Goal: Find specific page/section: Find specific page/section

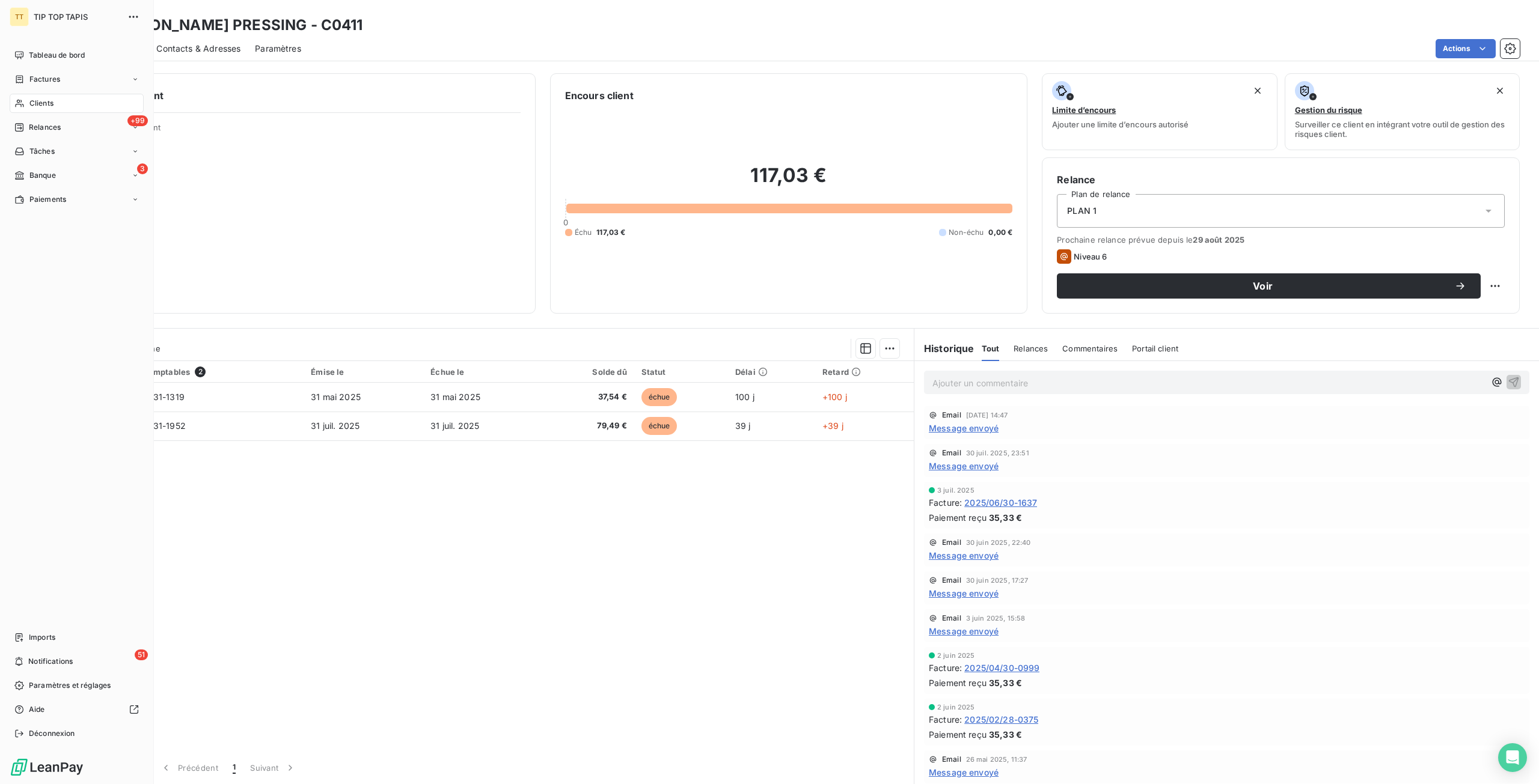
click at [63, 53] on span "Tableau de bord" at bounding box center [56, 55] width 56 height 11
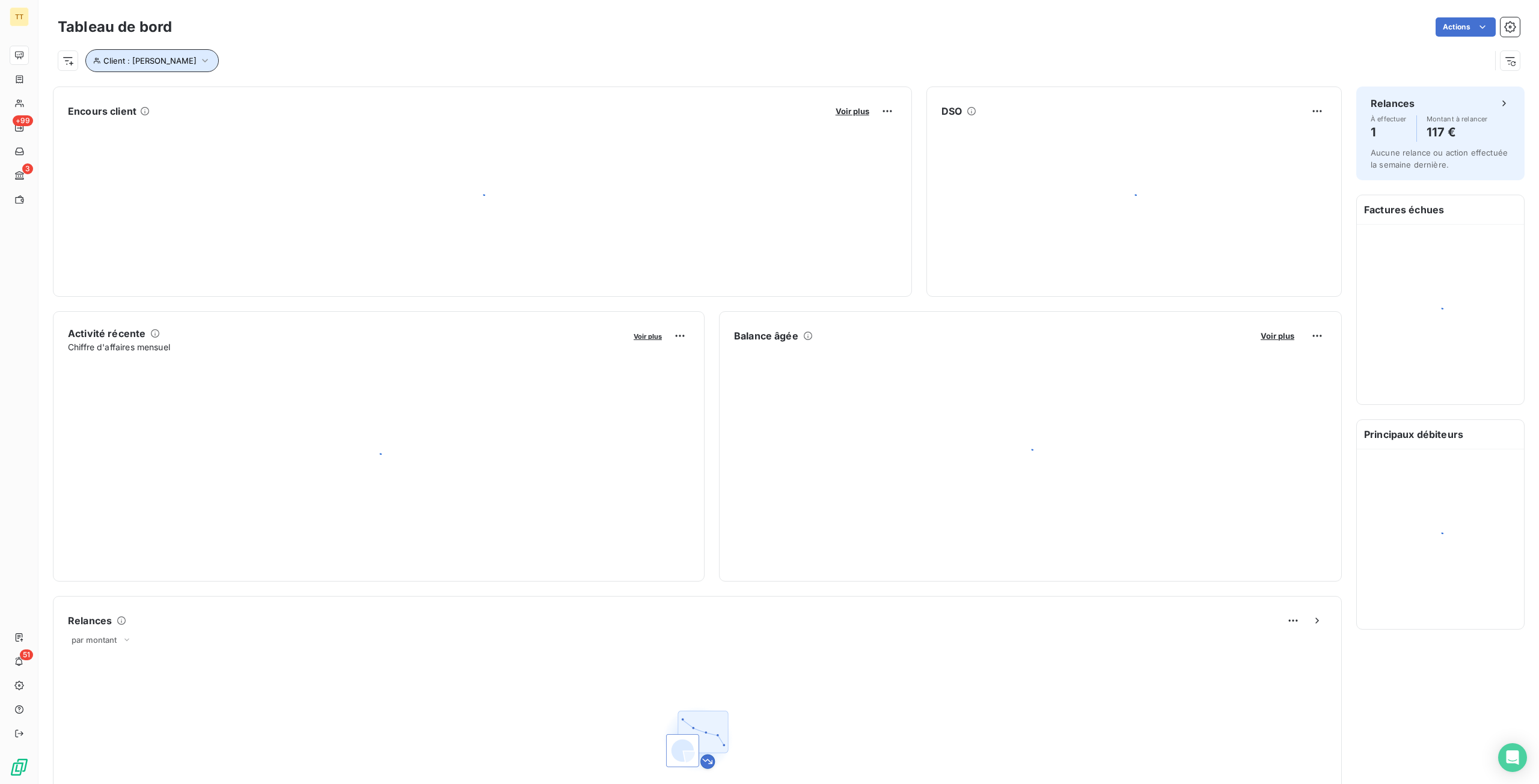
click at [125, 67] on button "Client : bob" at bounding box center [152, 61] width 133 height 23
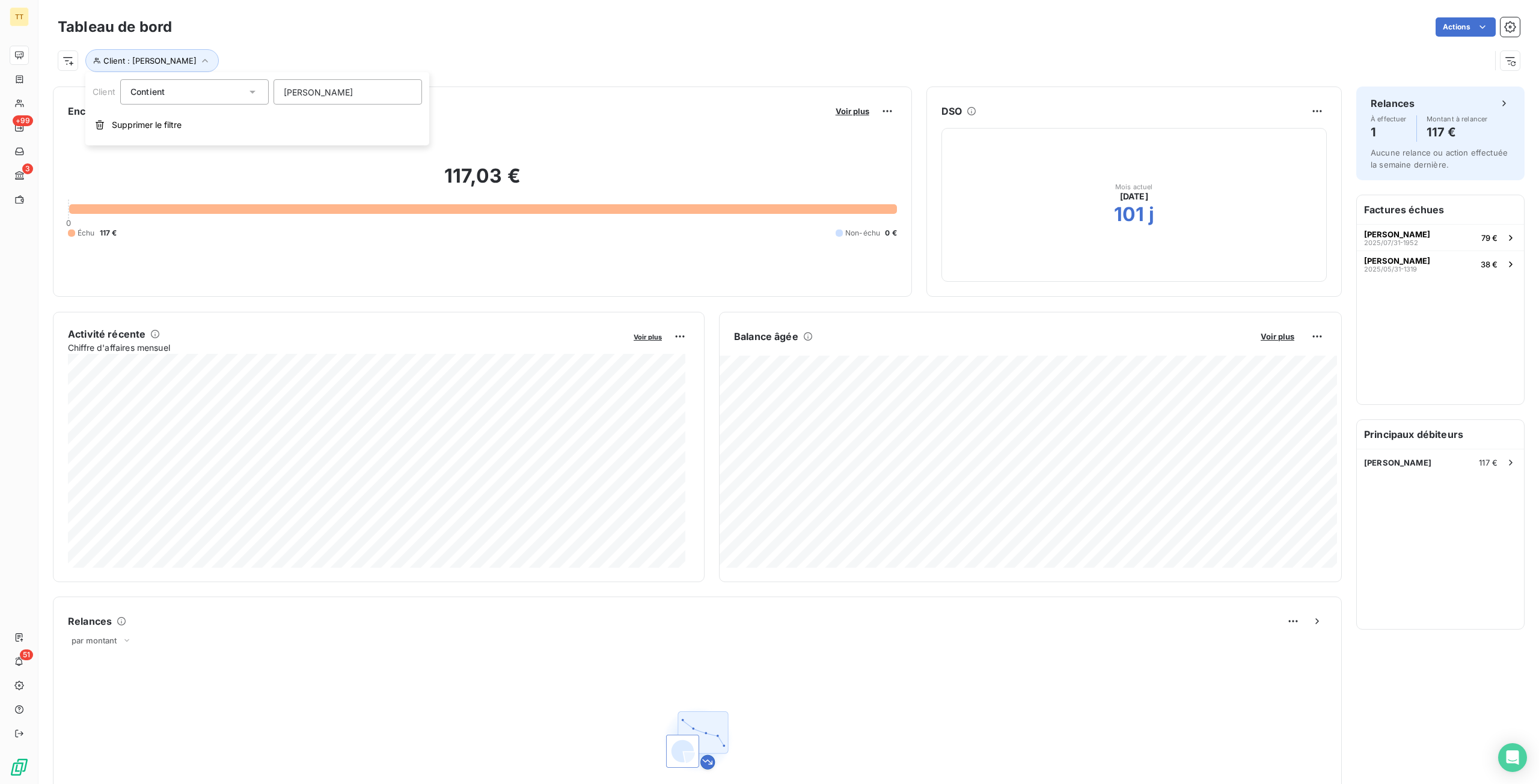
drag, startPoint x: 326, startPoint y: 93, endPoint x: 193, endPoint y: 74, distance: 134.4
click at [193, 74] on div "Client Contient like bob Supprimer le filtre" at bounding box center [258, 109] width 344 height 74
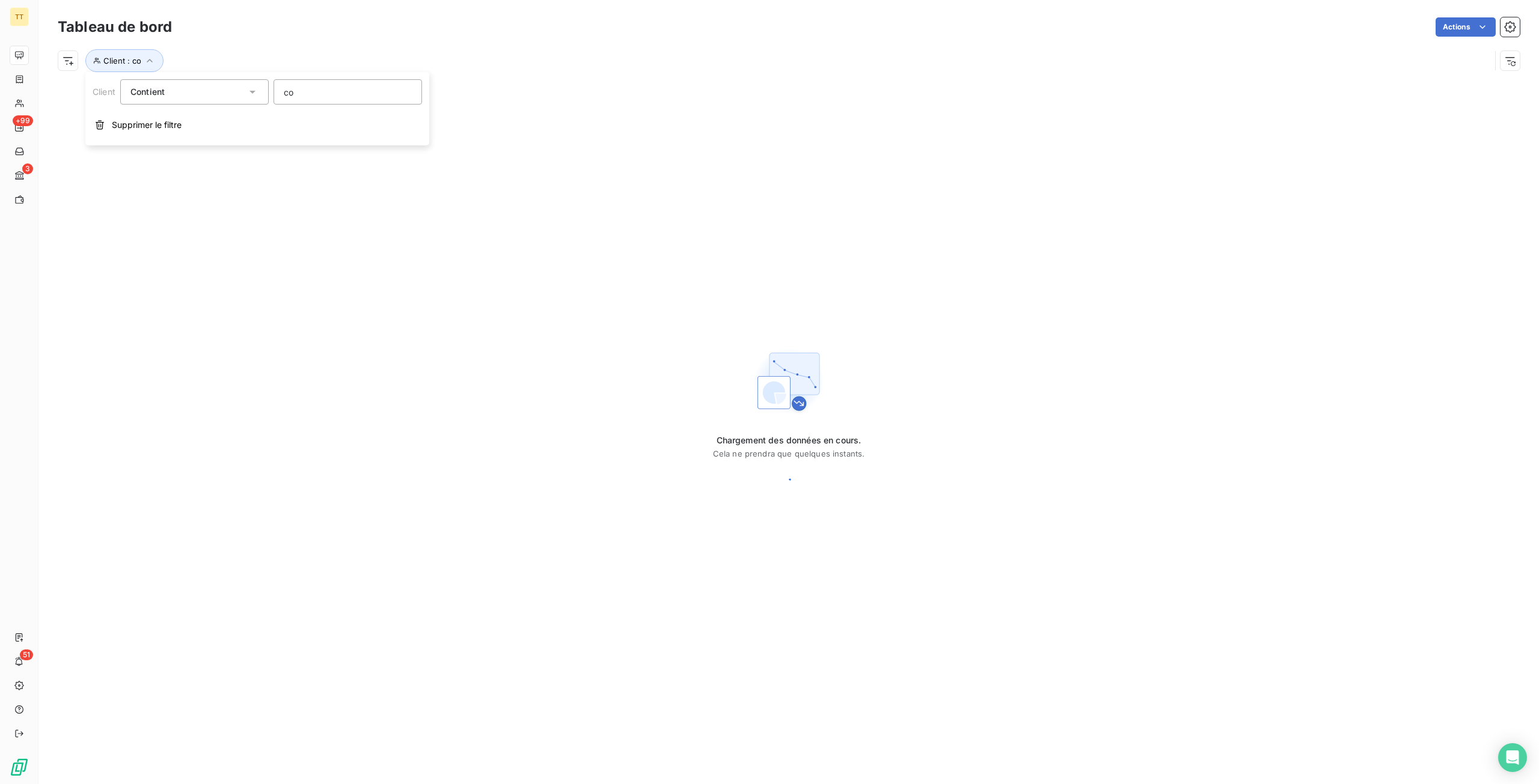
type input "col"
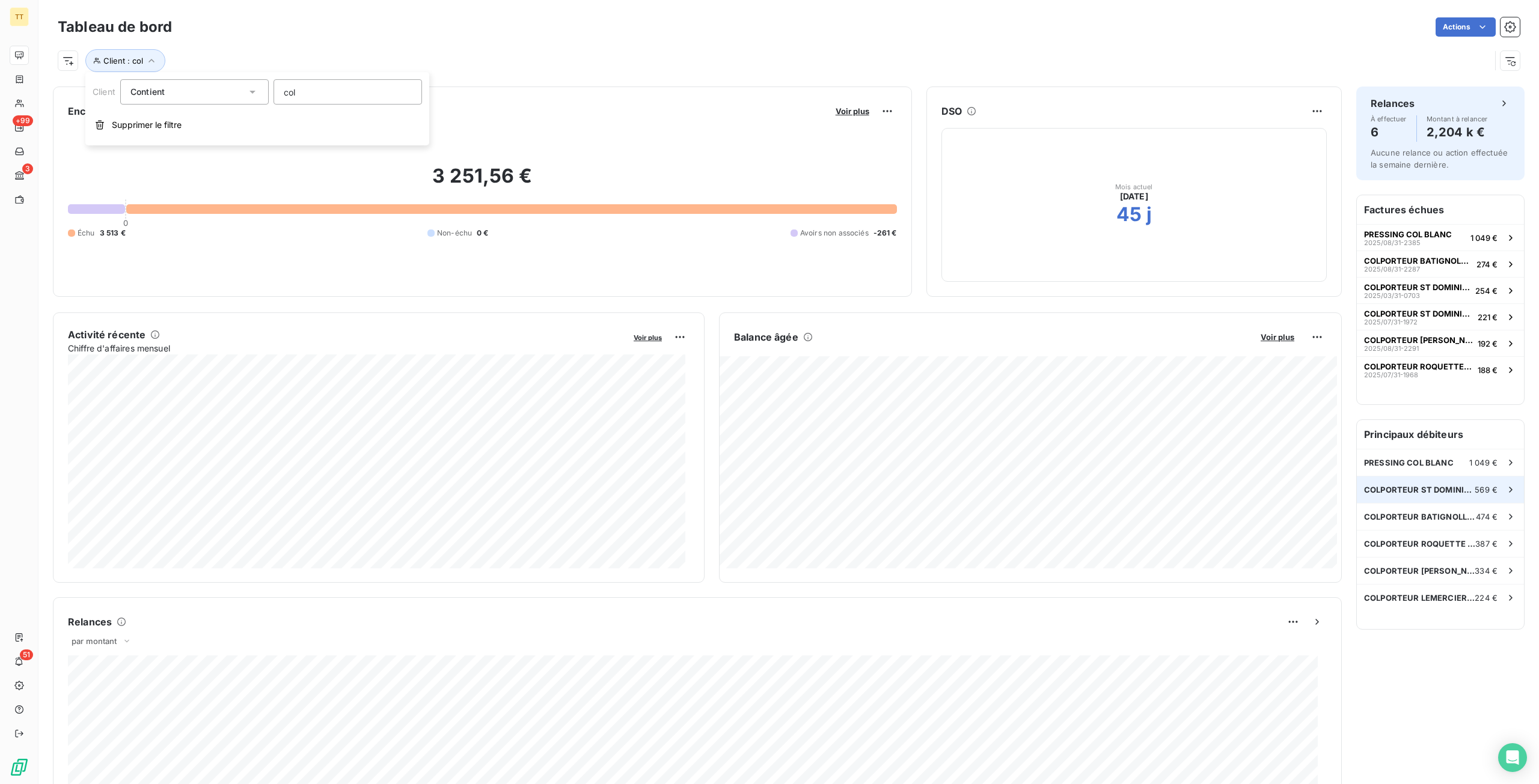
click at [1425, 482] on div "COLPORTEUR ST DOMINIQUE 569 €" at bounding box center [1440, 490] width 167 height 27
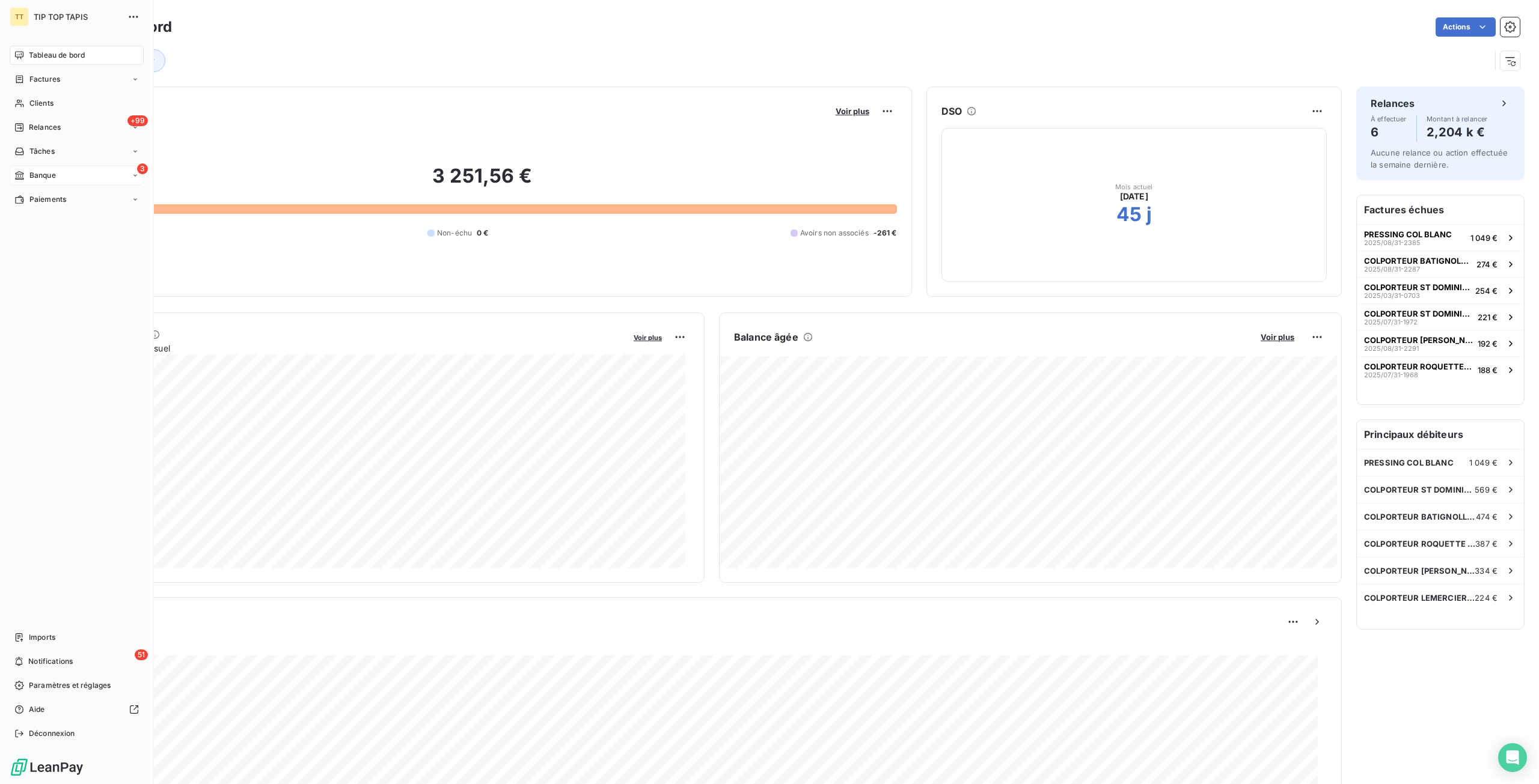
click at [25, 176] on div "Banque" at bounding box center [35, 175] width 41 height 11
